Goal: Task Accomplishment & Management: Use online tool/utility

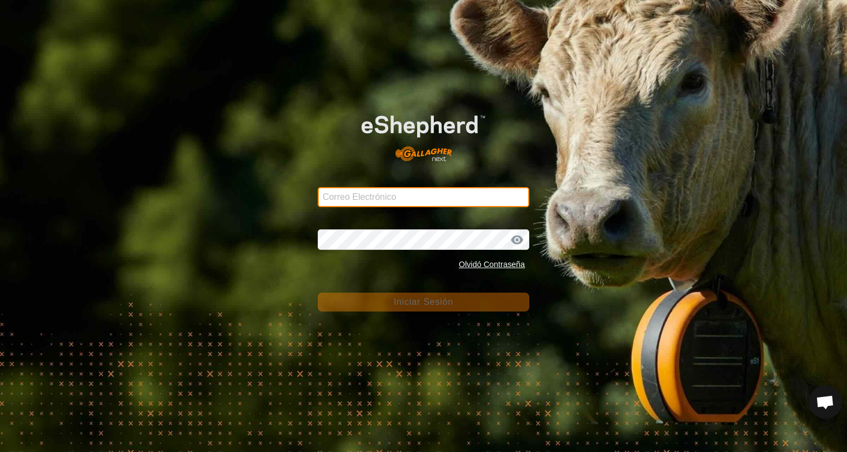
type input "[PERSON_NAME][EMAIL_ADDRESS][DOMAIN_NAME]"
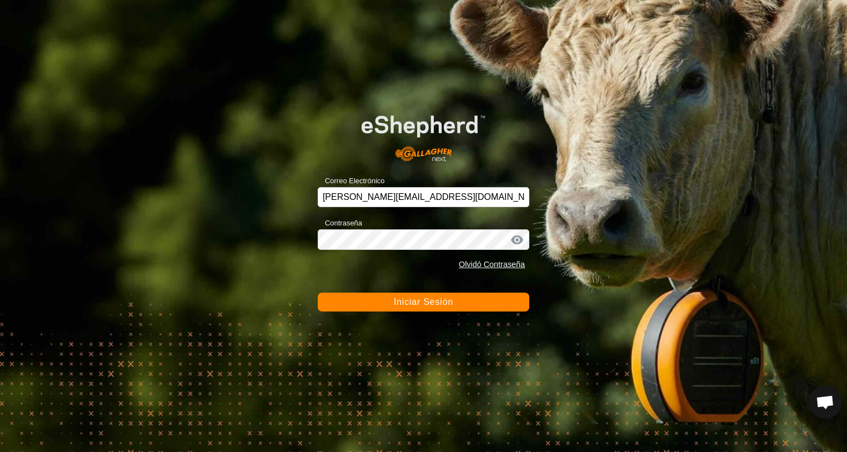
click at [418, 304] on span "Iniciar Sesión" at bounding box center [423, 301] width 59 height 9
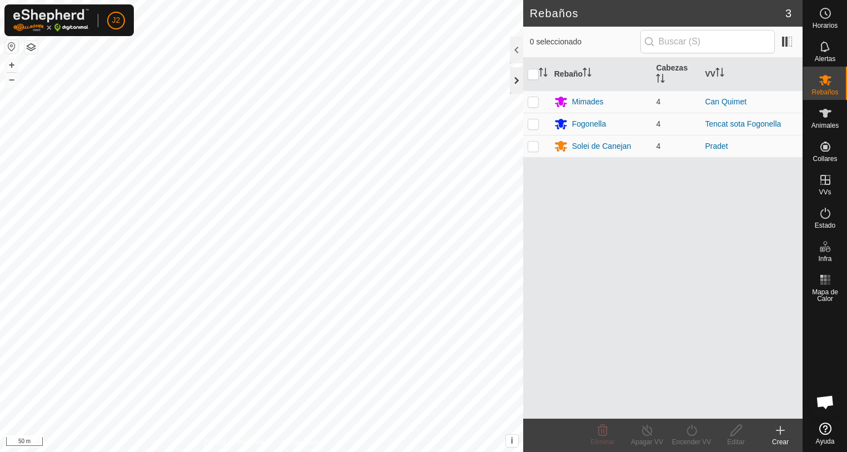
click at [513, 83] on div at bounding box center [516, 80] width 13 height 27
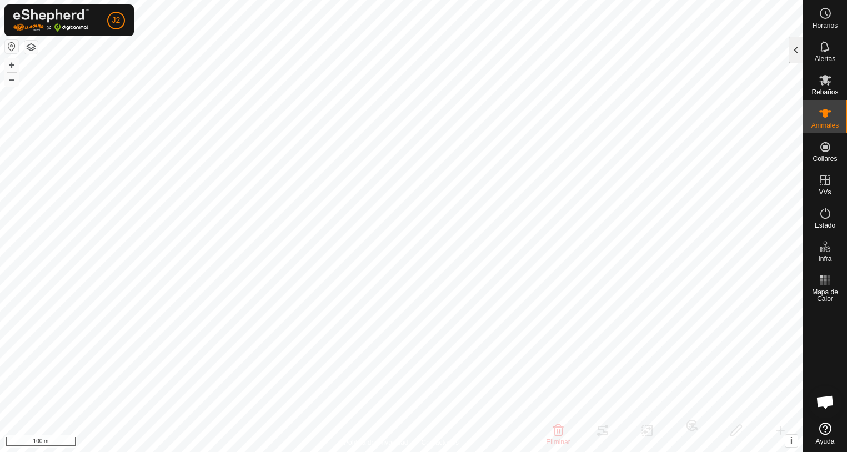
click at [790, 52] on div at bounding box center [795, 50] width 13 height 27
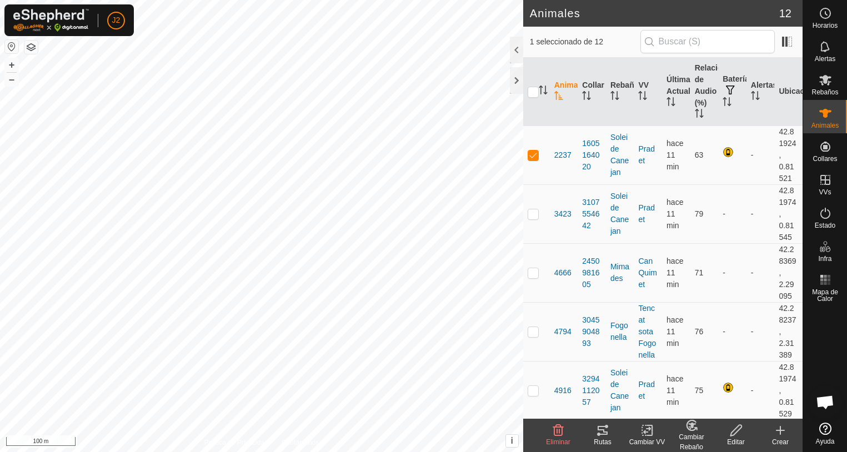
click at [605, 435] on icon at bounding box center [602, 430] width 13 height 13
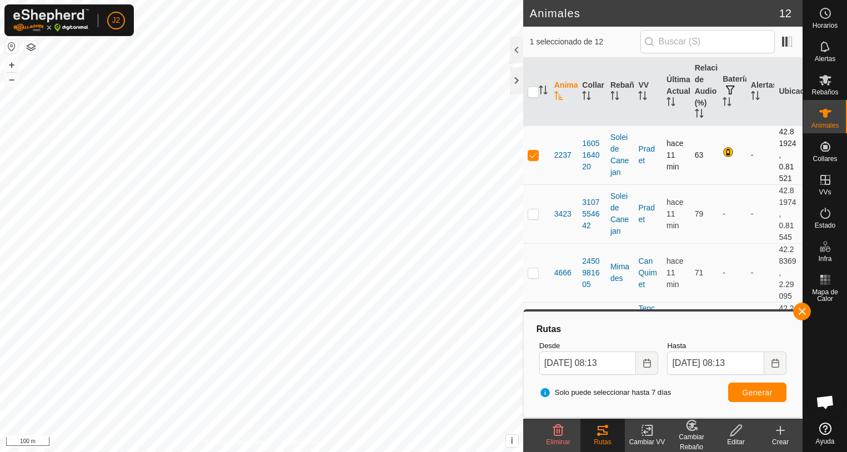
click at [535, 158] on p-checkbox at bounding box center [533, 154] width 11 height 9
checkbox input "false"
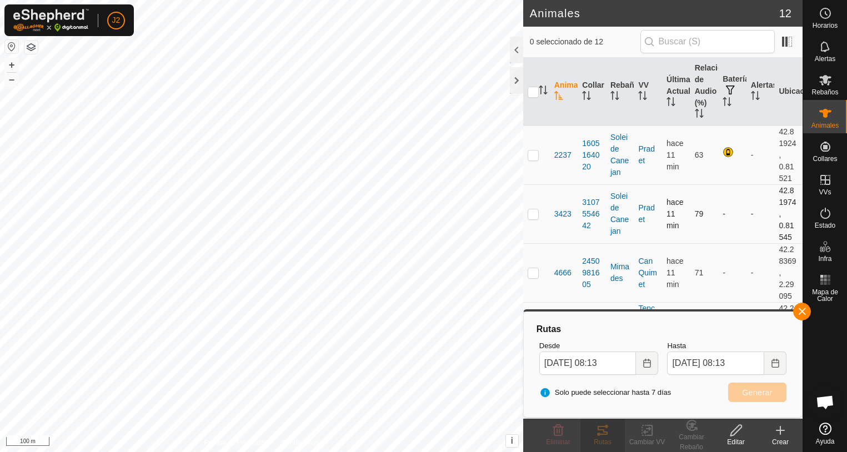
click at [529, 208] on td at bounding box center [536, 213] width 27 height 59
checkbox input "true"
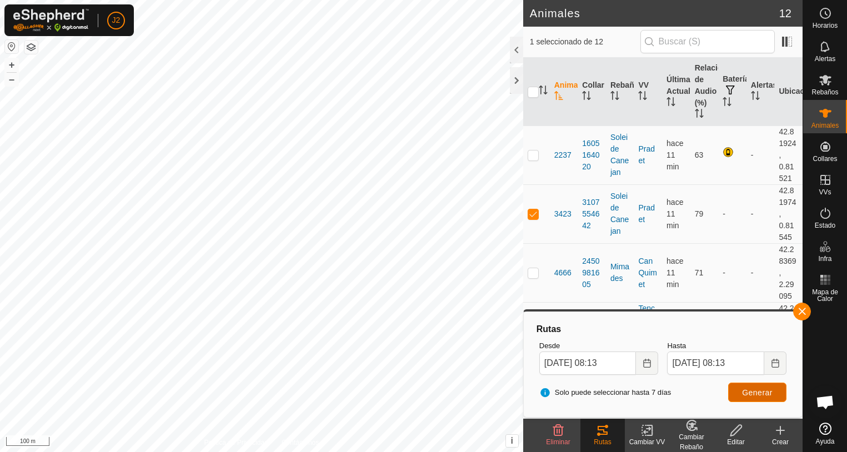
click at [757, 390] on span "Generar" at bounding box center [757, 392] width 31 height 9
click at [517, 81] on div at bounding box center [516, 80] width 13 height 27
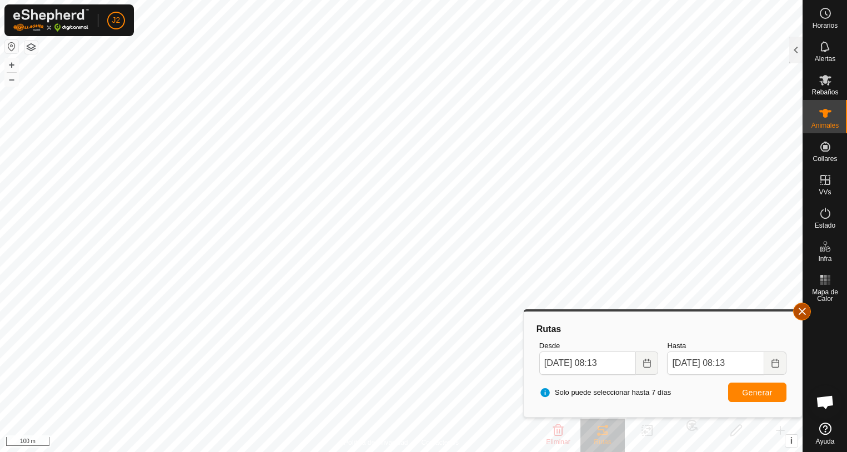
click at [804, 308] on button "button" at bounding box center [802, 312] width 18 height 18
